Goal: Transaction & Acquisition: Purchase product/service

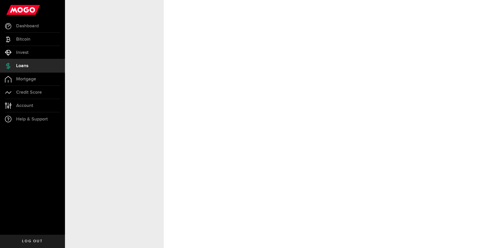
select select "Employed"
select select "6"
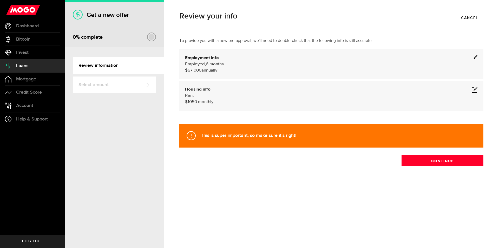
click at [475, 60] on span at bounding box center [475, 58] width 6 height 6
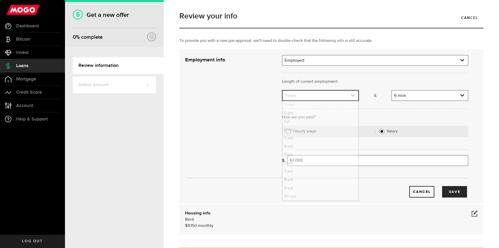
click at [317, 96] on link "expand select" at bounding box center [321, 96] width 76 height 10
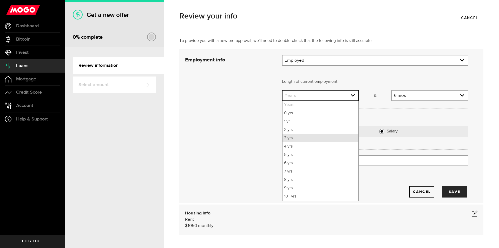
click at [308, 139] on li "3 yrs" at bounding box center [321, 138] width 76 height 8
select select "3"
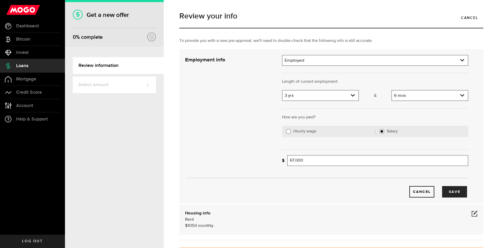
click at [305, 129] on label "Hourly wage" at bounding box center [335, 131] width 82 height 5
click at [291, 129] on input "Hourly wage" at bounding box center [288, 131] width 5 height 5
radio input "true"
click at [303, 161] on input "Average paycheque" at bounding box center [337, 160] width 100 height 11
type input "1,200"
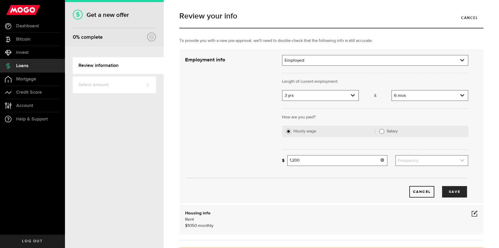
click at [408, 158] on link "expand select" at bounding box center [432, 161] width 72 height 10
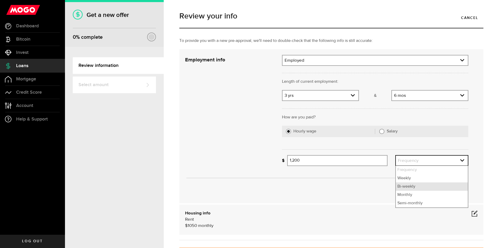
drag, startPoint x: 411, startPoint y: 187, endPoint x: 416, endPoint y: 186, distance: 5.4
click at [411, 187] on li "Bi-weekly" at bounding box center [432, 186] width 72 height 8
select select "bi_weekly"
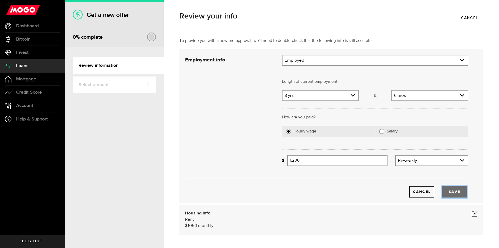
click at [449, 191] on button "Save" at bounding box center [454, 191] width 25 height 11
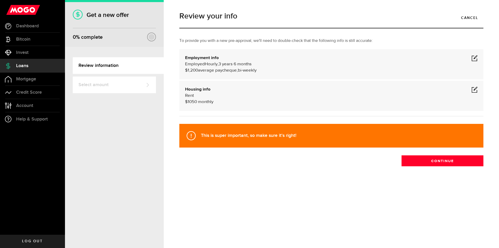
click at [443, 166] on div "Review your info Cancel To provide you with a new pre-approval, we'll need to d…" at bounding box center [332, 99] width 312 height 185
click at [443, 161] on button "Continue" at bounding box center [443, 160] width 82 height 11
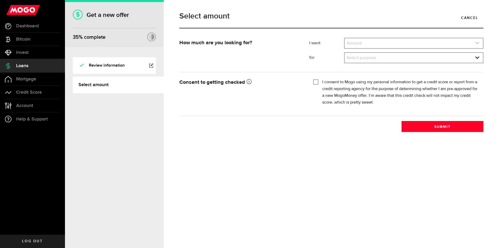
click at [369, 47] on link "expand select" at bounding box center [414, 43] width 138 height 10
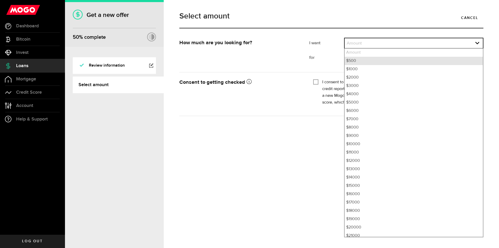
click at [362, 60] on li "$500" at bounding box center [414, 61] width 138 height 8
select select "500"
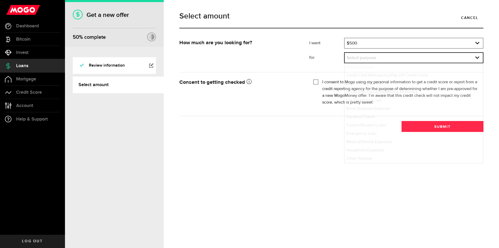
click at [367, 60] on link "expand select" at bounding box center [414, 58] width 138 height 10
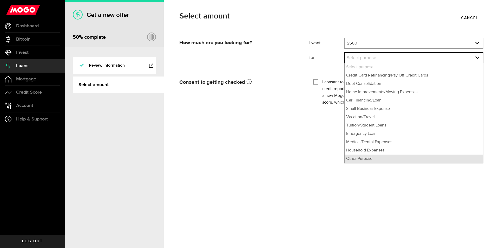
click at [363, 156] on li "Other Purpose" at bounding box center [414, 159] width 138 height 8
select select "Other Purpose"
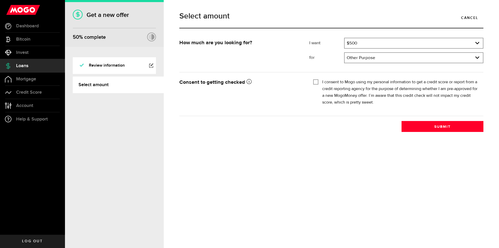
click at [317, 81] on input "I consent to Mogo using my personal information to get a credit score or report…" at bounding box center [315, 81] width 5 height 5
checkbox input "true"
click at [421, 125] on button "Submit" at bounding box center [443, 126] width 82 height 11
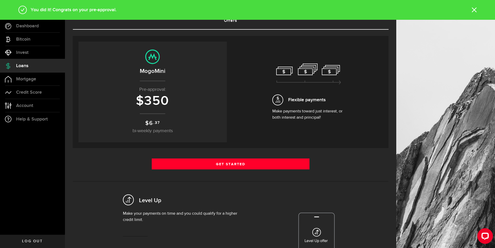
scroll to position [52, 0]
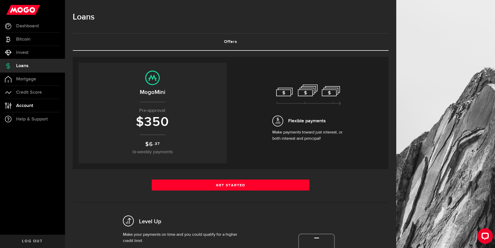
click at [22, 105] on span "Account" at bounding box center [24, 105] width 17 height 5
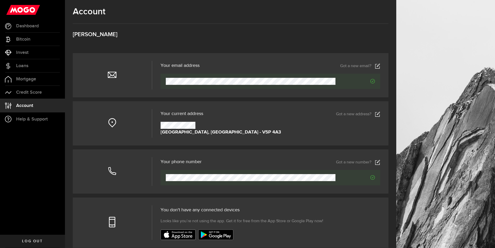
click at [381, 65] on icon at bounding box center [377, 65] width 5 height 5
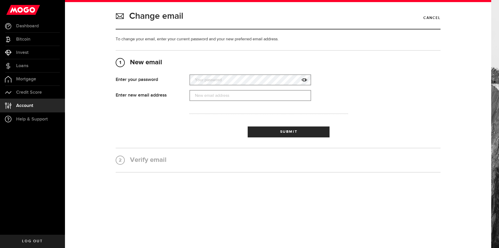
click at [211, 76] on label "Your password" at bounding box center [251, 80] width 122 height 11
click at [216, 101] on label "New email address" at bounding box center [251, 95] width 122 height 11
click at [216, 101] on input "New email address" at bounding box center [251, 95] width 122 height 11
paste input "jegyir994@hotmail.com"
type input "jegyir994@hotmail.com"
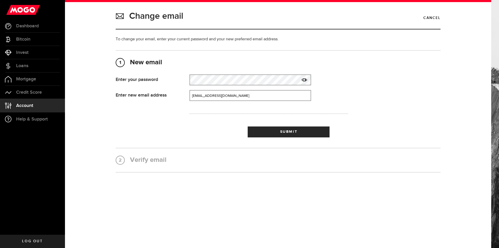
click at [306, 80] on use at bounding box center [305, 79] width 6 height 3
click at [295, 130] on span "Submit" at bounding box center [288, 132] width 17 height 4
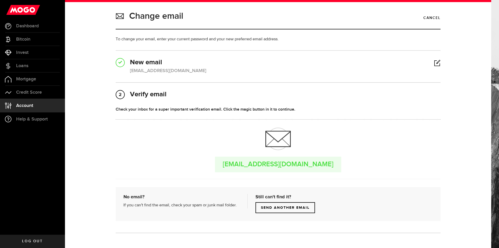
click at [142, 70] on div "jegyir994@hotmail.com" at bounding box center [168, 70] width 76 height 7
copy div "jegyir994@hotmail.com"
click at [26, 31] on link "Dashboard" at bounding box center [32, 26] width 65 height 13
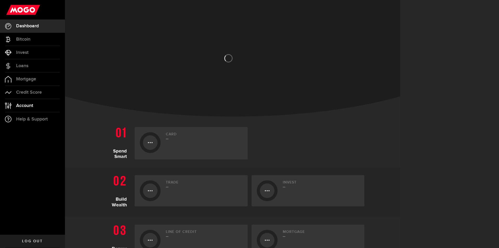
click at [22, 104] on span "Account" at bounding box center [24, 105] width 17 height 5
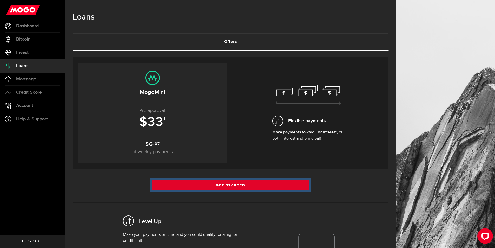
click at [213, 187] on link "Get Started" at bounding box center [231, 184] width 158 height 11
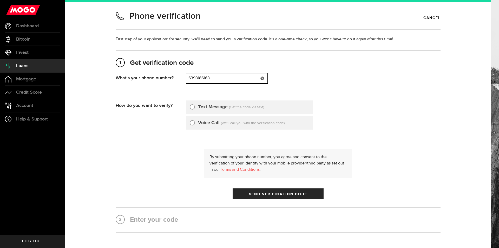
click at [228, 77] on input "6393186163" at bounding box center [226, 78] width 81 height 10
type input "8192005572"
click at [200, 106] on label "Text Message" at bounding box center [213, 107] width 30 height 7
click at [195, 106] on input "Text Message" at bounding box center [192, 106] width 5 height 5
radio input "true"
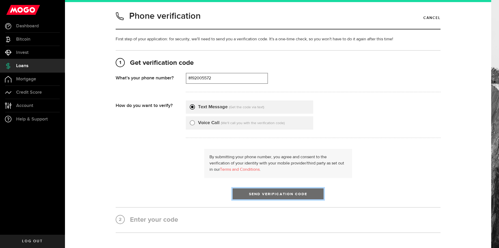
click at [268, 195] on span "Send Verification Code" at bounding box center [278, 194] width 59 height 4
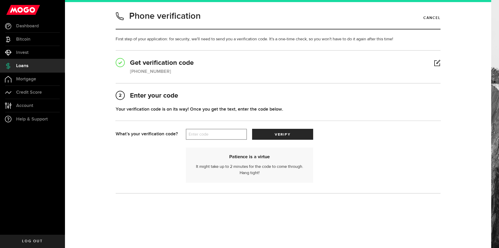
click at [221, 131] on label "Enter code" at bounding box center [216, 134] width 61 height 11
click at [221, 131] on input "Enter code" at bounding box center [216, 134] width 61 height 11
paste input "83041"
type input "83041"
click at [265, 137] on button "verify" at bounding box center [282, 134] width 61 height 11
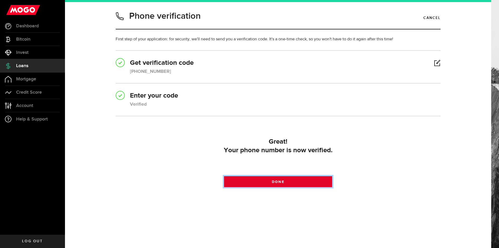
click at [263, 182] on link "Done" at bounding box center [278, 181] width 108 height 11
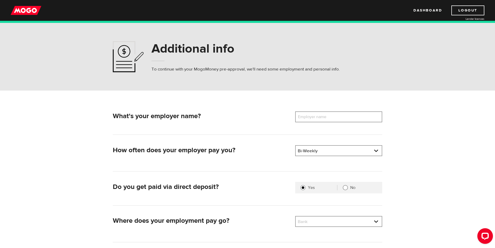
click at [311, 117] on label "Employer name" at bounding box center [316, 116] width 42 height 11
click at [311, 117] on input "Employer name" at bounding box center [338, 116] width 87 height 11
paste input "KPMG Canada"
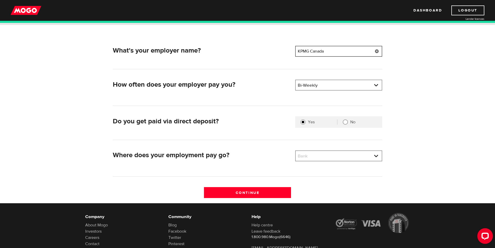
scroll to position [78, 0]
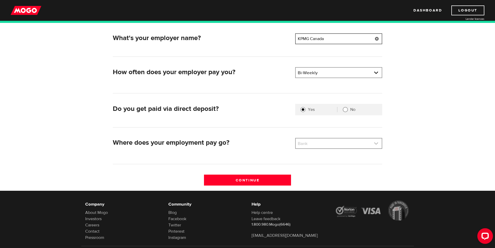
type input "KPMG Canada"
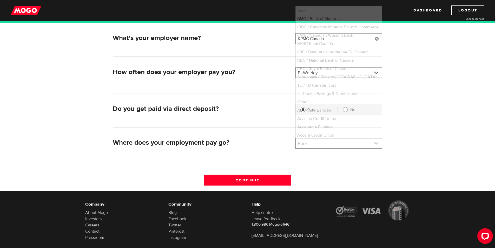
click at [326, 143] on link at bounding box center [339, 143] width 86 height 10
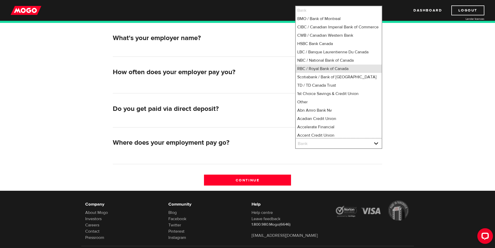
drag, startPoint x: 311, startPoint y: 72, endPoint x: 303, endPoint y: 104, distance: 33.2
click at [311, 72] on li "RBC / Royal Bank of Canada" at bounding box center [339, 69] width 86 height 8
select select "8"
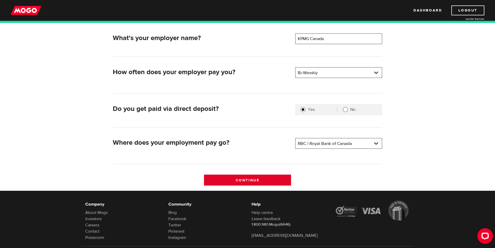
click at [277, 180] on input "Continue" at bounding box center [247, 180] width 87 height 11
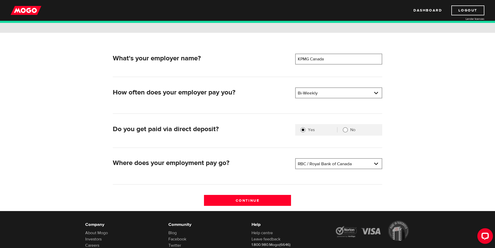
scroll to position [26, 0]
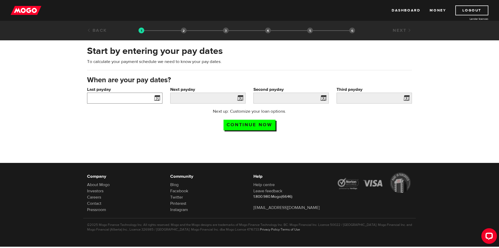
click at [110, 95] on input "Last payday" at bounding box center [124, 98] width 75 height 11
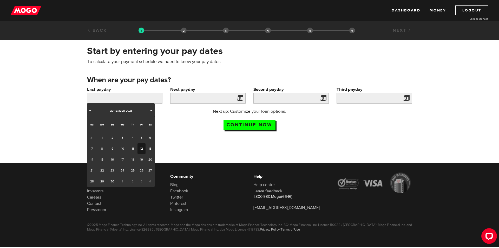
click at [144, 147] on link "12" at bounding box center [142, 148] width 8 height 11
type input "2025/09/12"
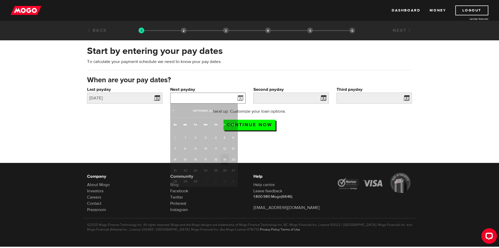
click at [214, 96] on input "Next payday" at bounding box center [207, 98] width 75 height 11
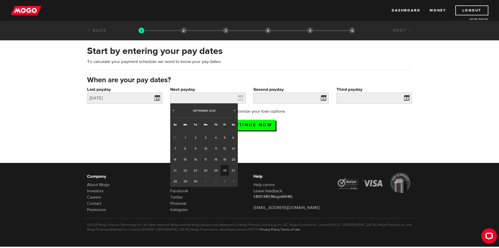
click at [225, 171] on link "26" at bounding box center [225, 170] width 8 height 11
type input "2025/09/26"
type input "2025/10/10"
type input "2025/10/24"
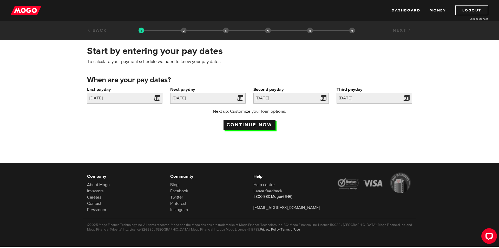
click at [243, 127] on input "Continue now" at bounding box center [250, 125] width 52 height 11
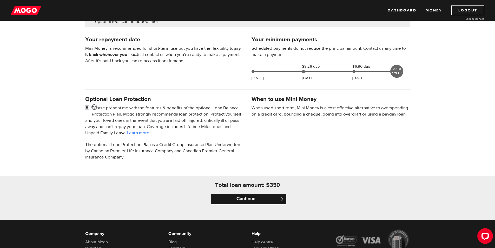
click at [257, 196] on input "Continue" at bounding box center [248, 199] width 75 height 10
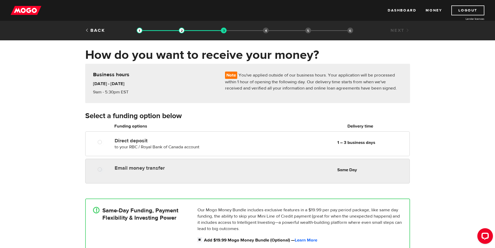
radio input "true"
click at [231, 172] on div "Email money transfer Delivery in Same Day Same Day" at bounding box center [261, 168] width 297 height 10
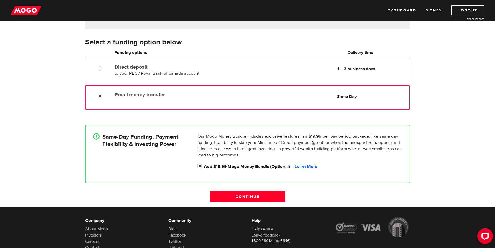
scroll to position [78, 0]
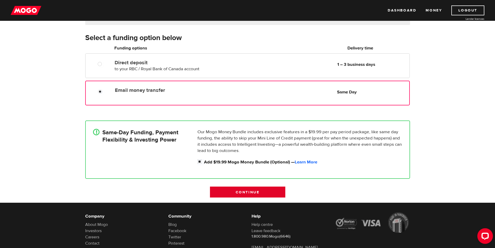
click at [243, 191] on input "Continue" at bounding box center [247, 191] width 75 height 11
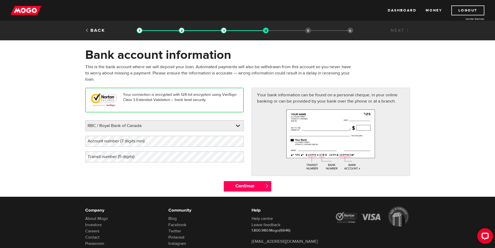
click at [109, 142] on label "Account number (7 digits min)" at bounding box center [120, 141] width 70 height 11
click at [244, 187] on input "Continue" at bounding box center [248, 186] width 48 height 10
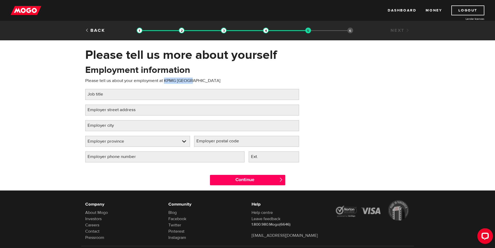
drag, startPoint x: 163, startPoint y: 81, endPoint x: 192, endPoint y: 79, distance: 28.4
click at [192, 79] on p "Please tell us about your employment at KPMG [GEOGRAPHIC_DATA]" at bounding box center [192, 81] width 214 height 6
click at [122, 92] on input "Job title" at bounding box center [192, 94] width 214 height 11
paste input "IT security specialist"
click at [102, 94] on input "IT security specialist" at bounding box center [192, 94] width 214 height 11
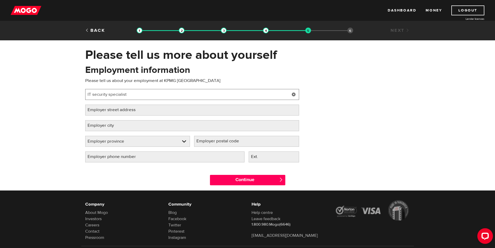
click at [102, 94] on input "IT security specialist" at bounding box center [192, 94] width 214 height 11
type input "IT specialist"
click at [137, 111] on label "Employer street address" at bounding box center [115, 110] width 61 height 11
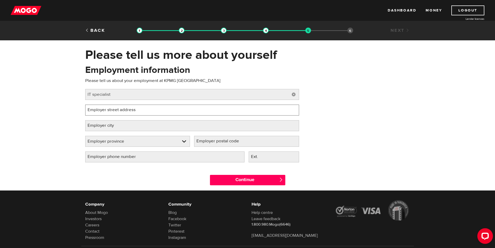
click at [137, 111] on input "Employer street address" at bounding box center [192, 110] width 214 height 11
paste input "[STREET_ADDRESS][PERSON_NAME] Suite 402"
type input "[STREET_ADDRESS][PERSON_NAME] Suite 402"
click at [111, 126] on label "Employer city" at bounding box center [104, 125] width 39 height 11
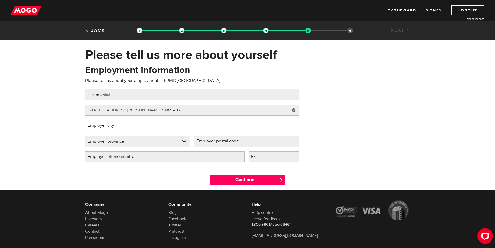
click at [111, 126] on input "Employer city" at bounding box center [192, 125] width 214 height 11
paste input "Oakville"
type input "Oakville"
click at [115, 141] on link at bounding box center [138, 141] width 105 height 10
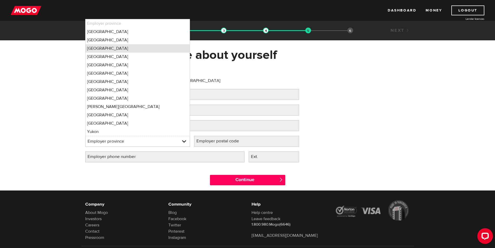
click at [97, 49] on li "[GEOGRAPHIC_DATA]" at bounding box center [138, 48] width 105 height 8
select select "ON"
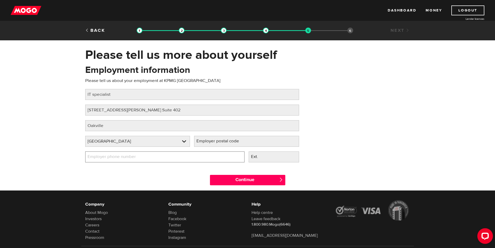
click at [172, 154] on input "Employer phone number" at bounding box center [164, 156] width 159 height 11
click at [215, 145] on label "Employer postal code" at bounding box center [222, 141] width 56 height 11
click at [215, 145] on input "Employer postal code" at bounding box center [246, 141] width 105 height 11
paste input "L6J 2X1"
type input "L6J 2X1"
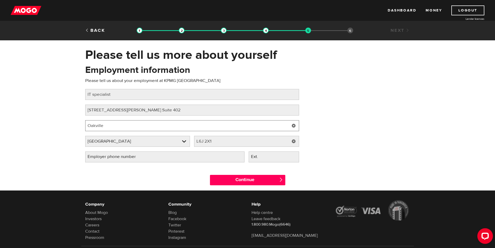
click at [136, 128] on input "Oakville" at bounding box center [192, 125] width 214 height 11
click at [116, 156] on label "Employer phone number" at bounding box center [115, 156] width 61 height 11
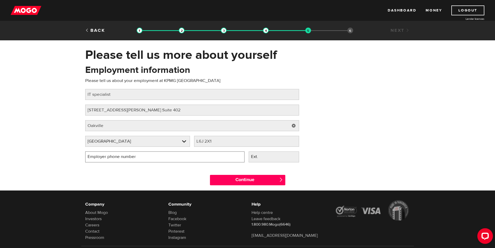
click at [116, 156] on input "Employer phone number" at bounding box center [164, 156] width 159 height 11
type input "[PHONE_NUMBER]"
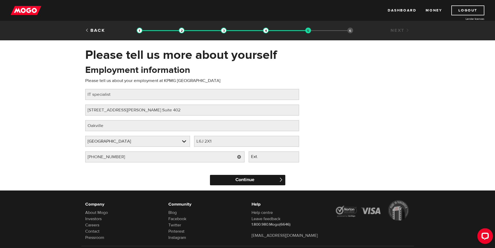
click at [250, 180] on input "Continue" at bounding box center [247, 180] width 75 height 10
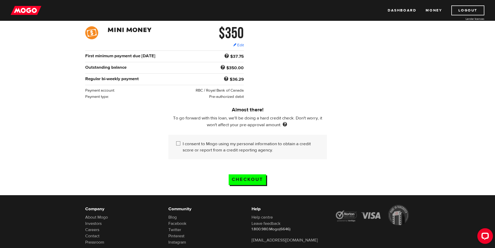
click at [180, 141] on input "I consent to Mogo using my personal information to obtain a credit score or rep…" at bounding box center [179, 144] width 7 height 7
checkbox input "true"
click at [240, 176] on input "Checkout" at bounding box center [247, 179] width 37 height 11
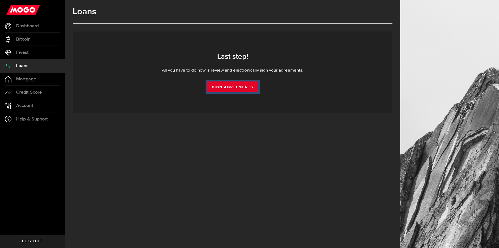
click at [234, 87] on link "Sign Agreements" at bounding box center [233, 86] width 52 height 11
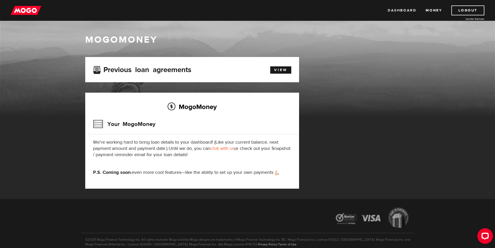
click at [402, 7] on link "Dashboard" at bounding box center [402, 10] width 29 height 10
